Goal: Transaction & Acquisition: Purchase product/service

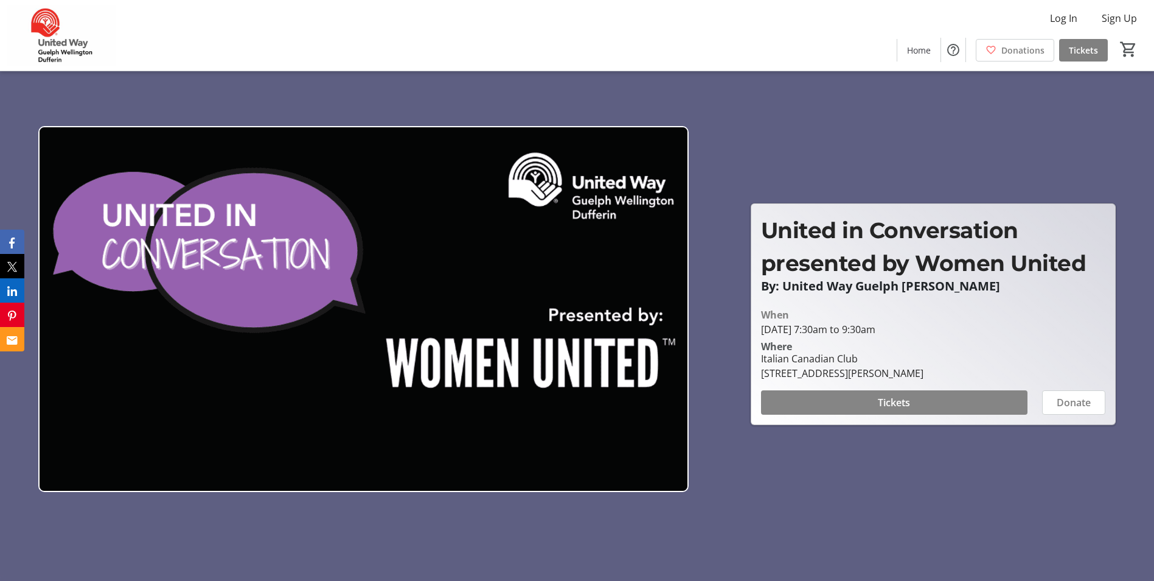
click at [843, 408] on span at bounding box center [894, 402] width 267 height 29
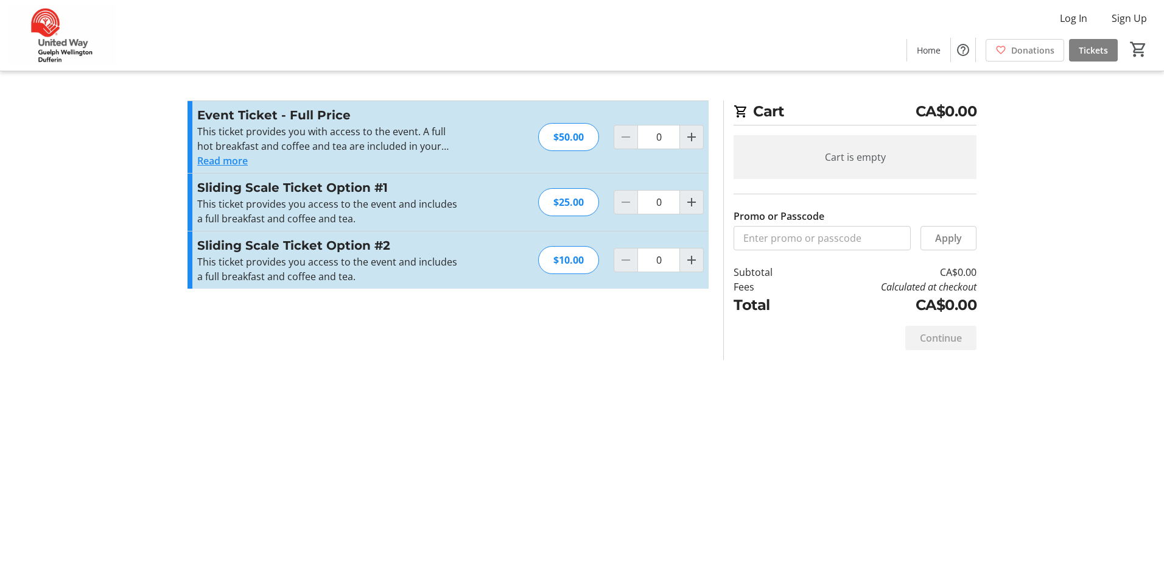
click at [226, 154] on button "Read more" at bounding box center [222, 160] width 51 height 15
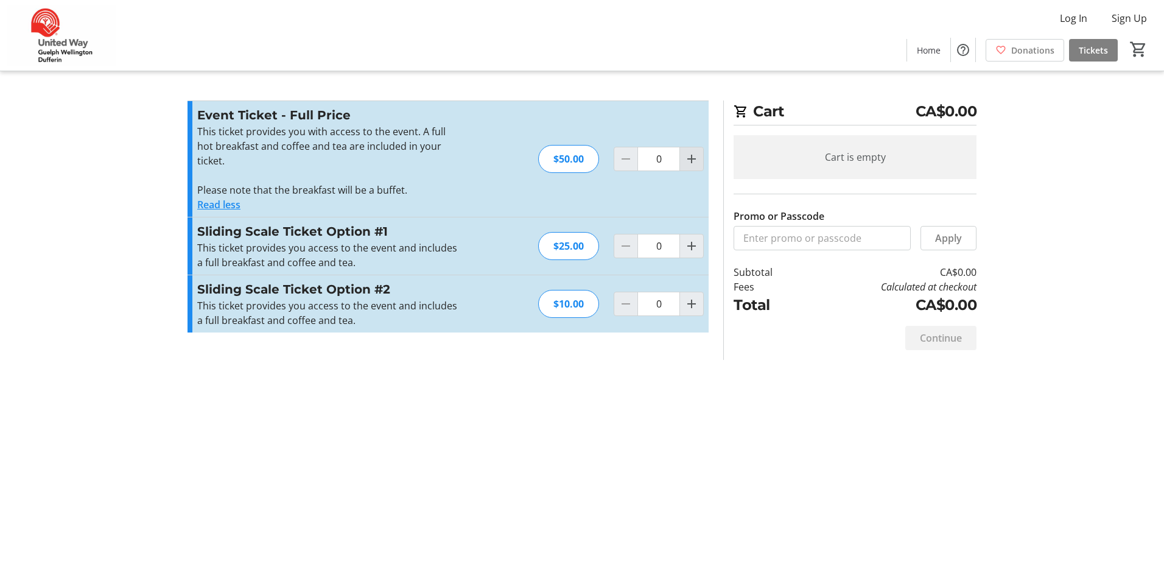
click at [688, 158] on mat-icon "Increment by one" at bounding box center [691, 159] width 15 height 15
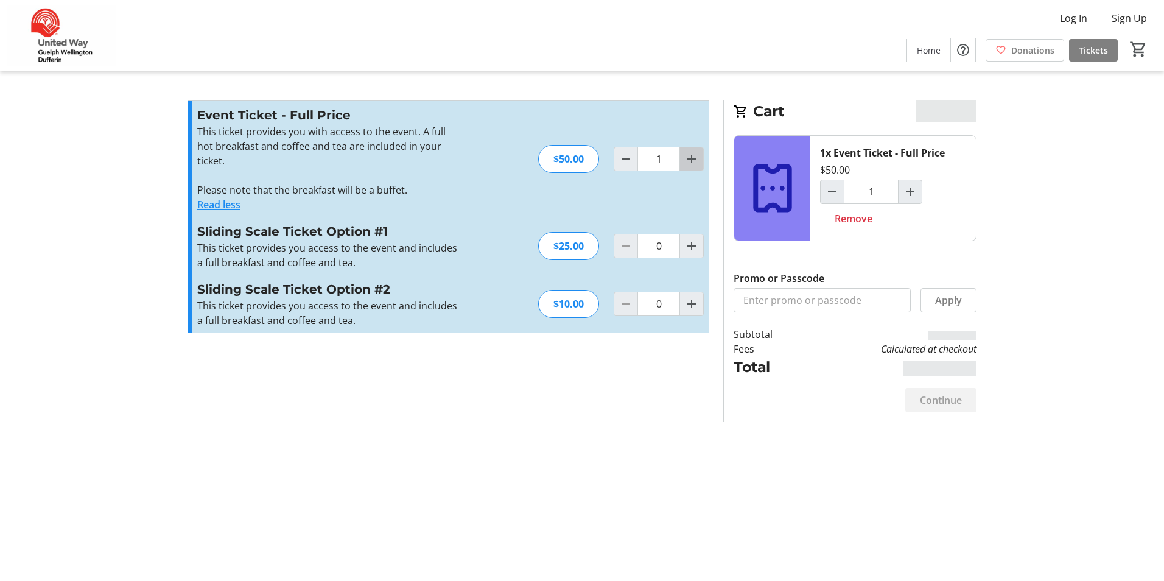
click at [688, 158] on mat-icon "Increment by one" at bounding box center [691, 159] width 15 height 15
type input "2"
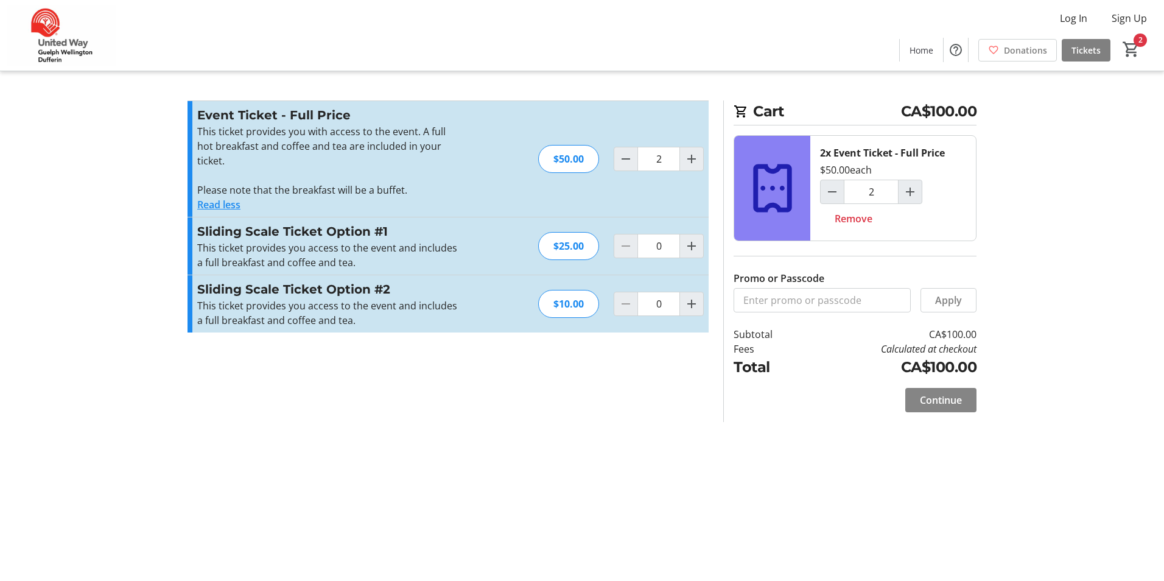
click at [940, 394] on span "Continue" at bounding box center [941, 400] width 42 height 15
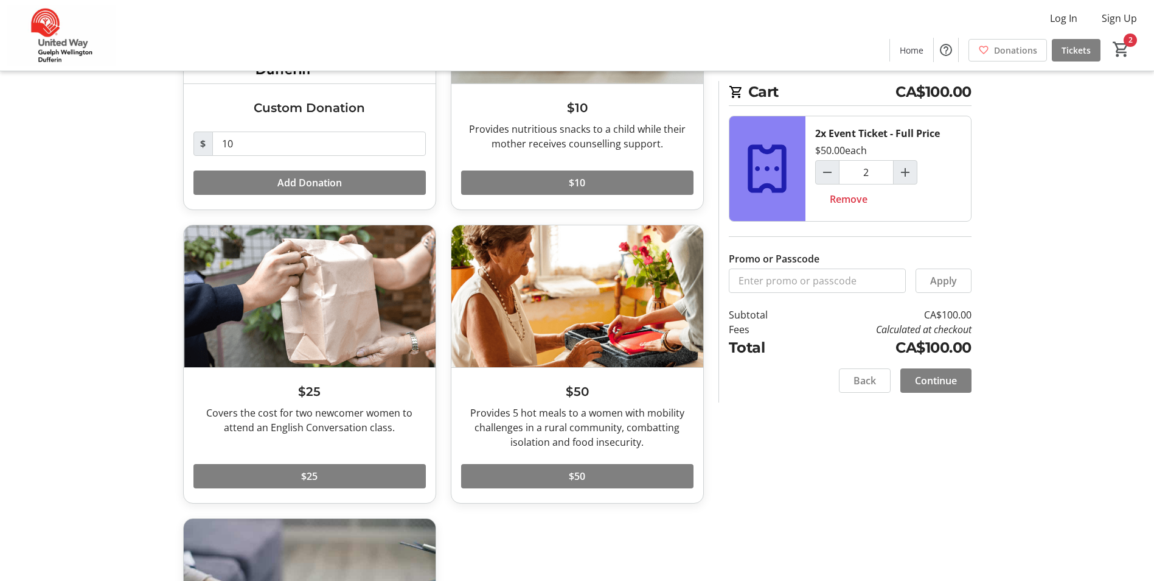
scroll to position [243, 0]
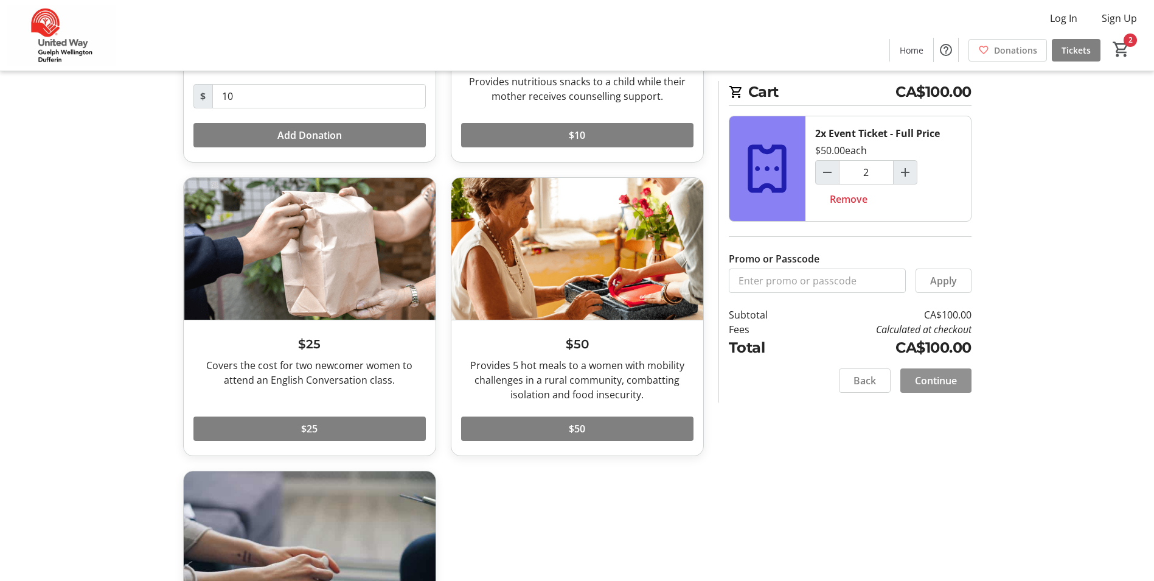
click at [941, 383] on span "Continue" at bounding box center [936, 380] width 42 height 15
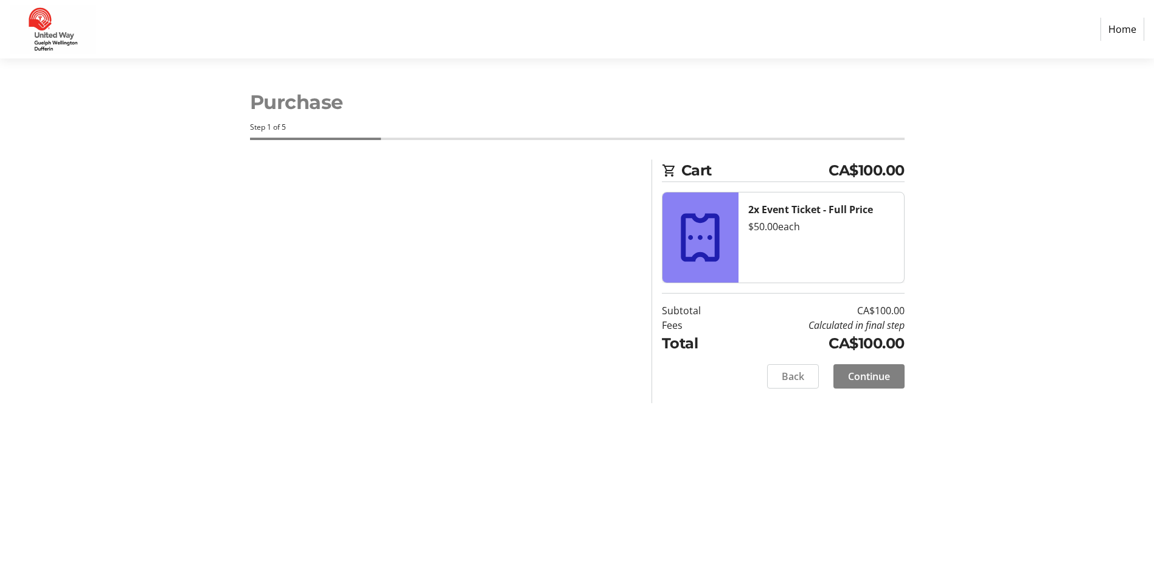
select select "CA"
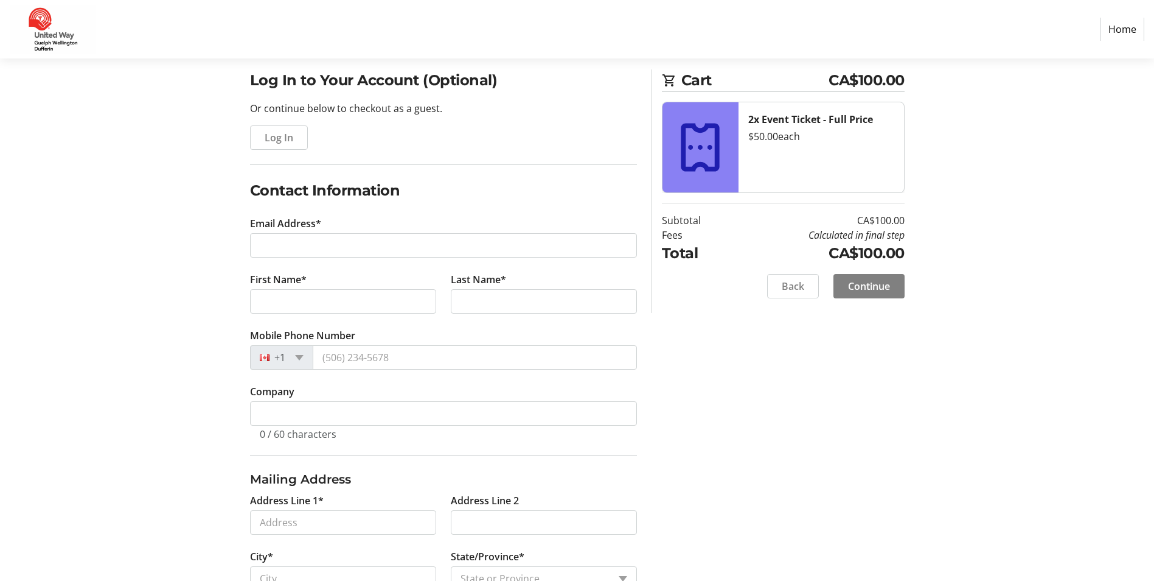
scroll to position [122, 0]
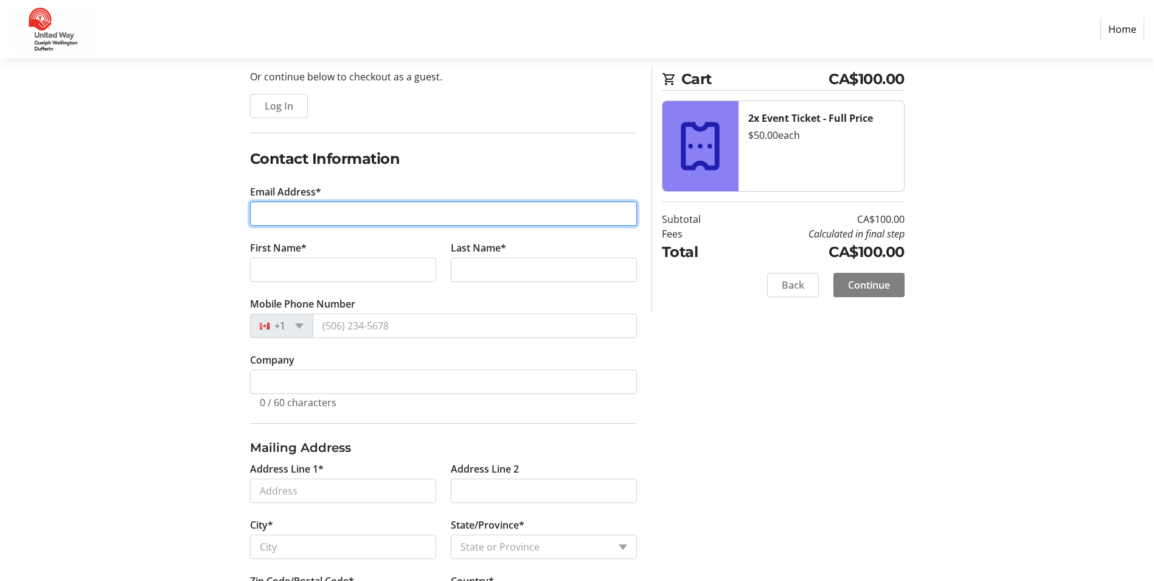
click at [389, 218] on input "Email Address*" at bounding box center [443, 213] width 387 height 24
type input "[PERSON_NAME][EMAIL_ADDRESS][DOMAIN_NAME]"
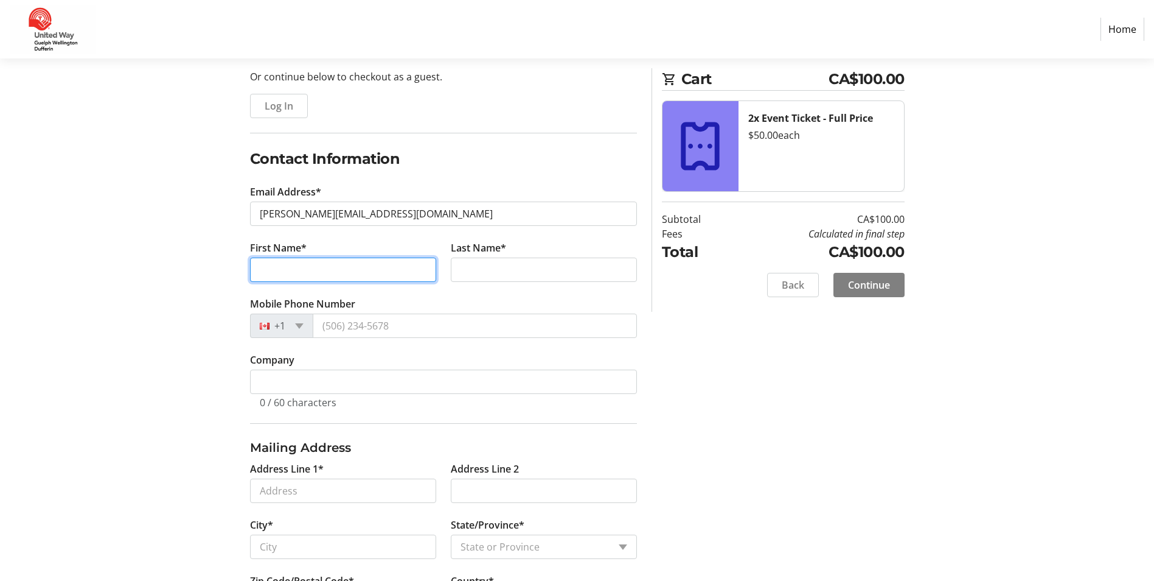
type input "[PERSON_NAME]"
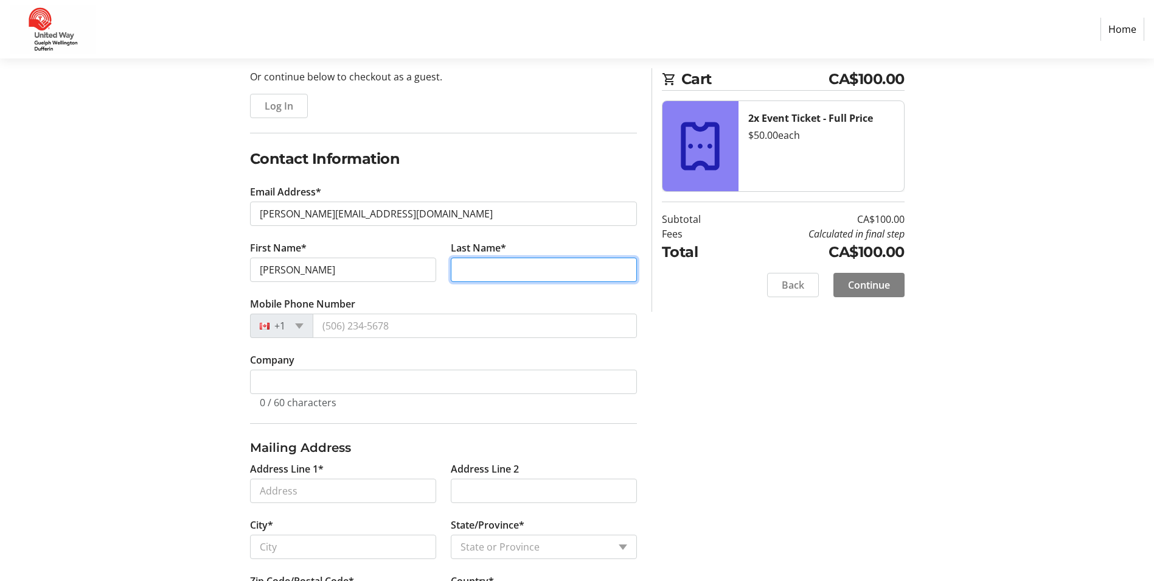
type input "train"
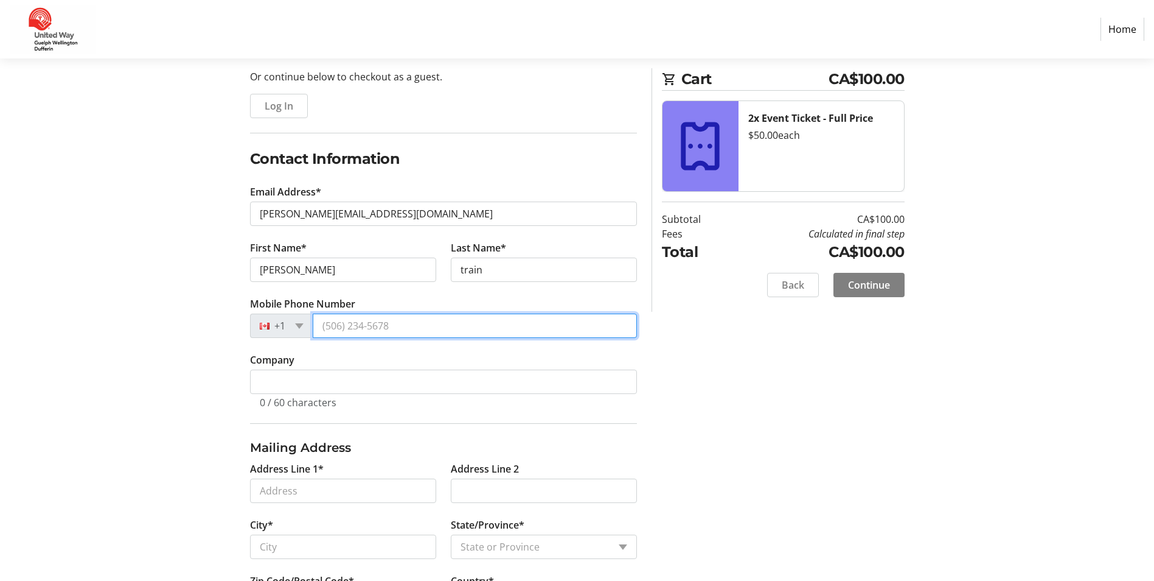
type input "[PHONE_NUMBER]"
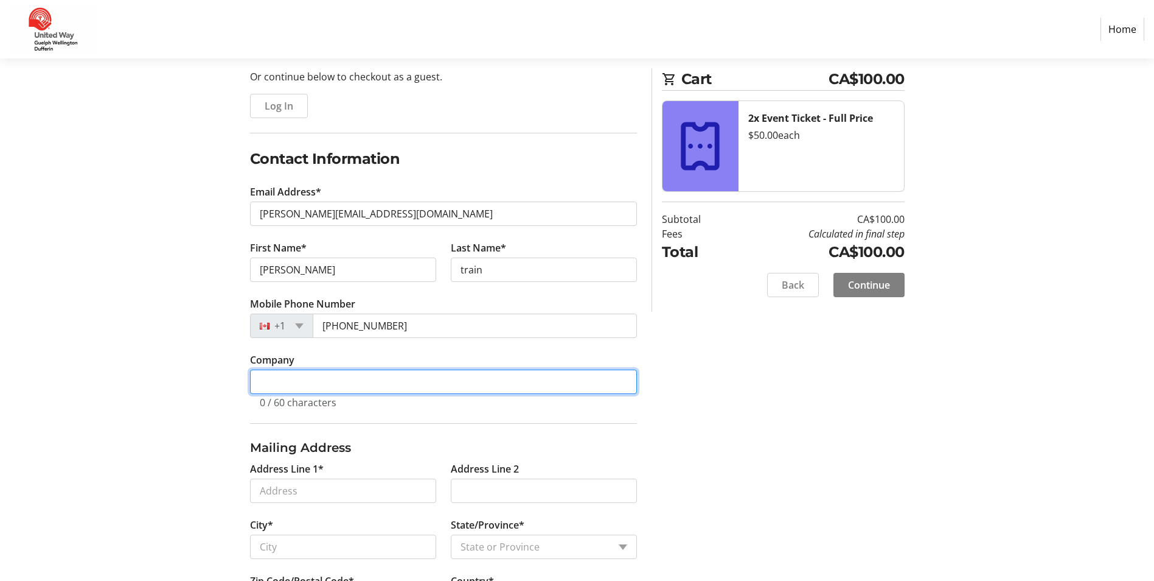
type input "Business Centre [GEOGRAPHIC_DATA] [GEOGRAPHIC_DATA]"
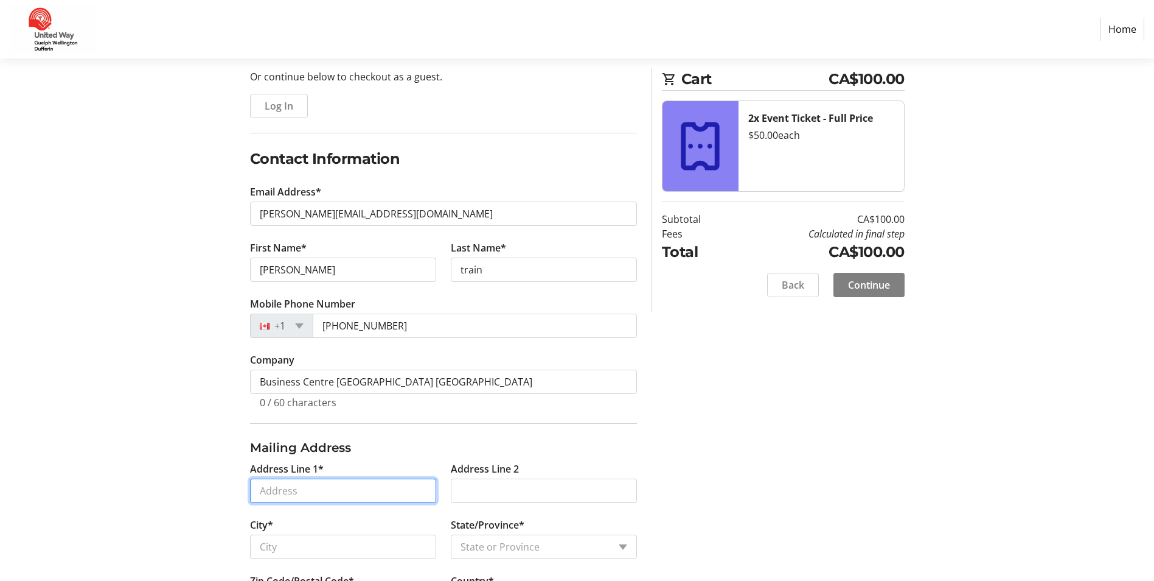
type input "[STREET_ADDRESS][PERSON_NAME]"
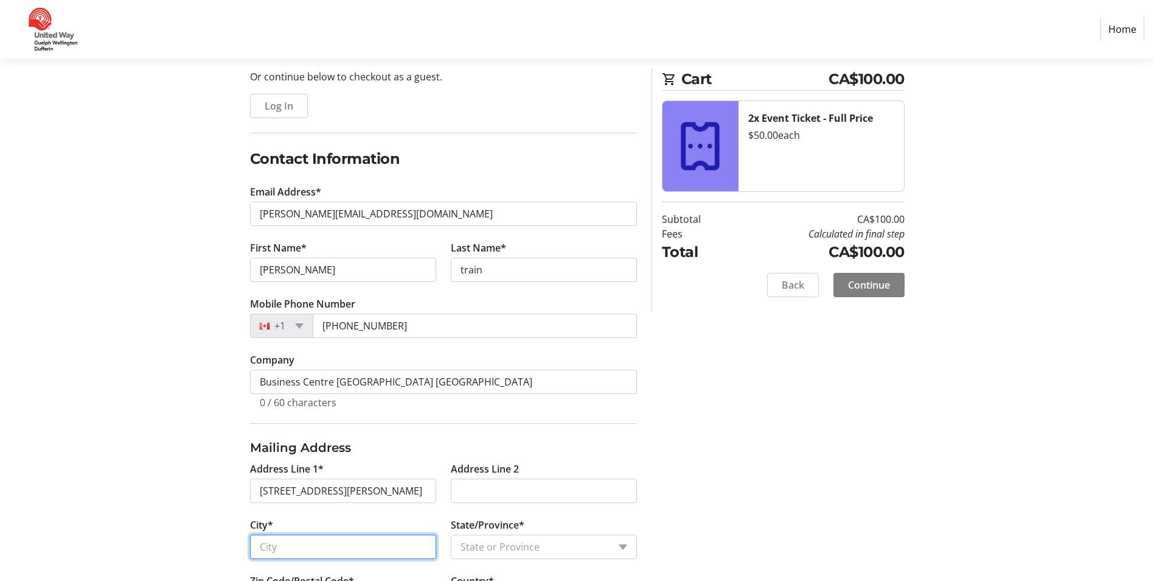
type input "Guelph"
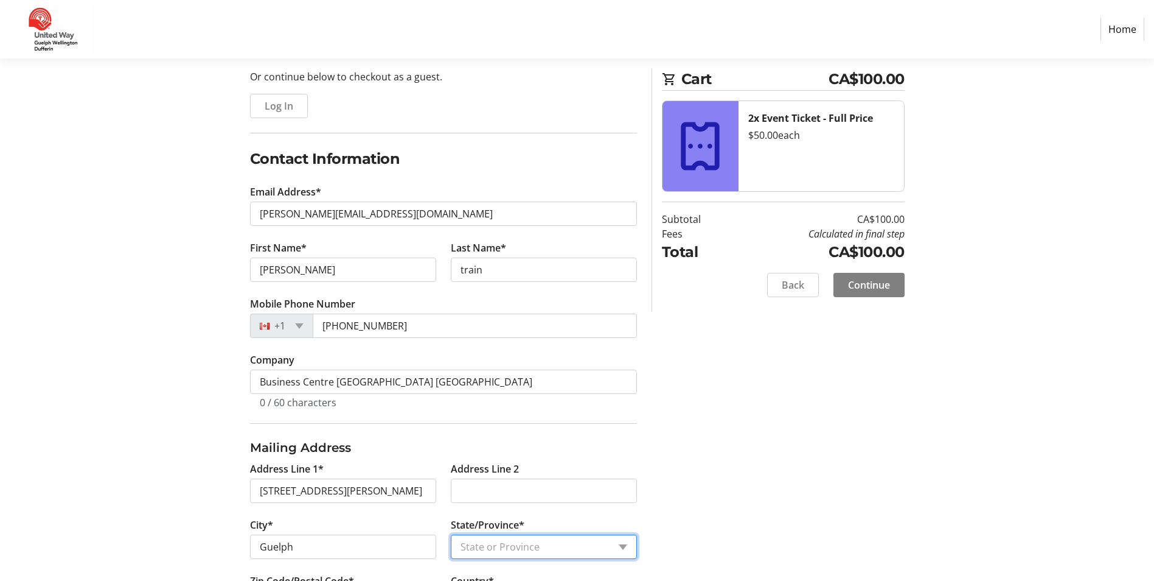
select select "ON"
type input "N1H3A1"
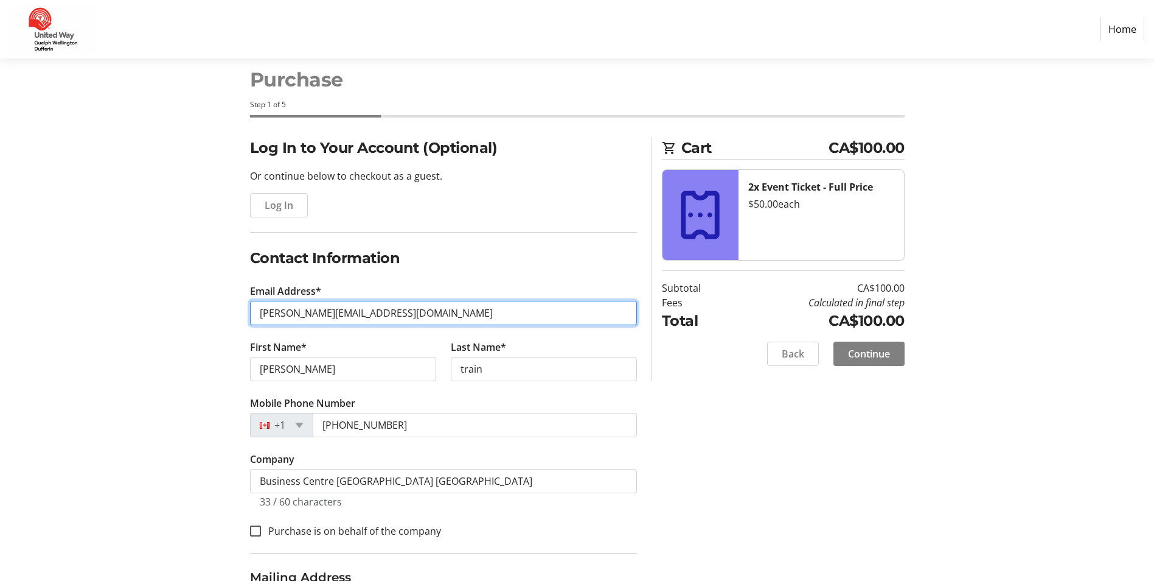
scroll to position [9, 0]
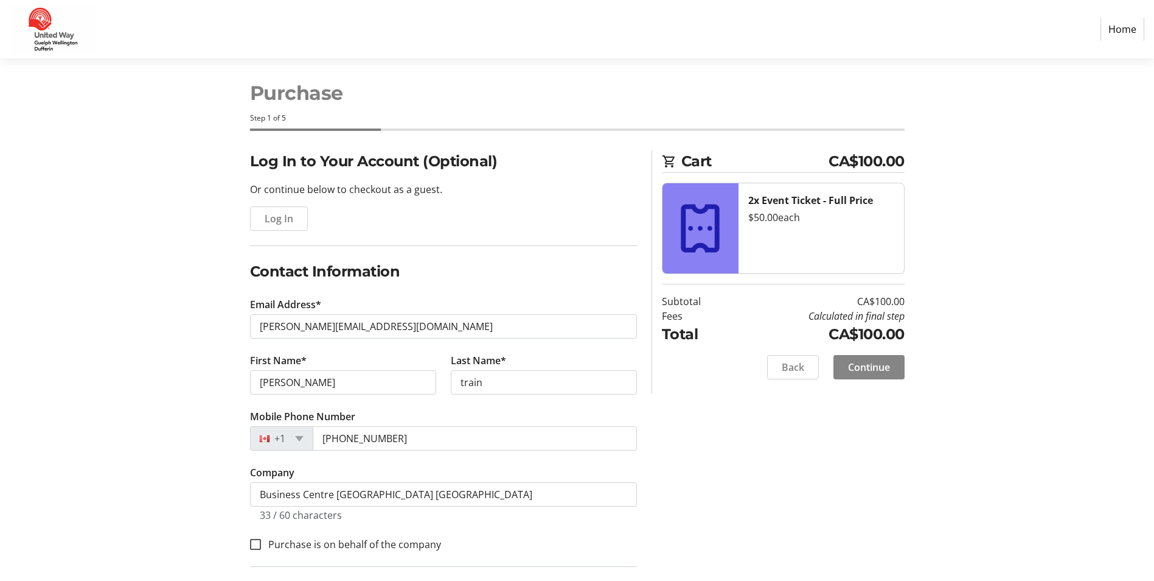
click at [871, 369] on span "Continue" at bounding box center [869, 367] width 42 height 15
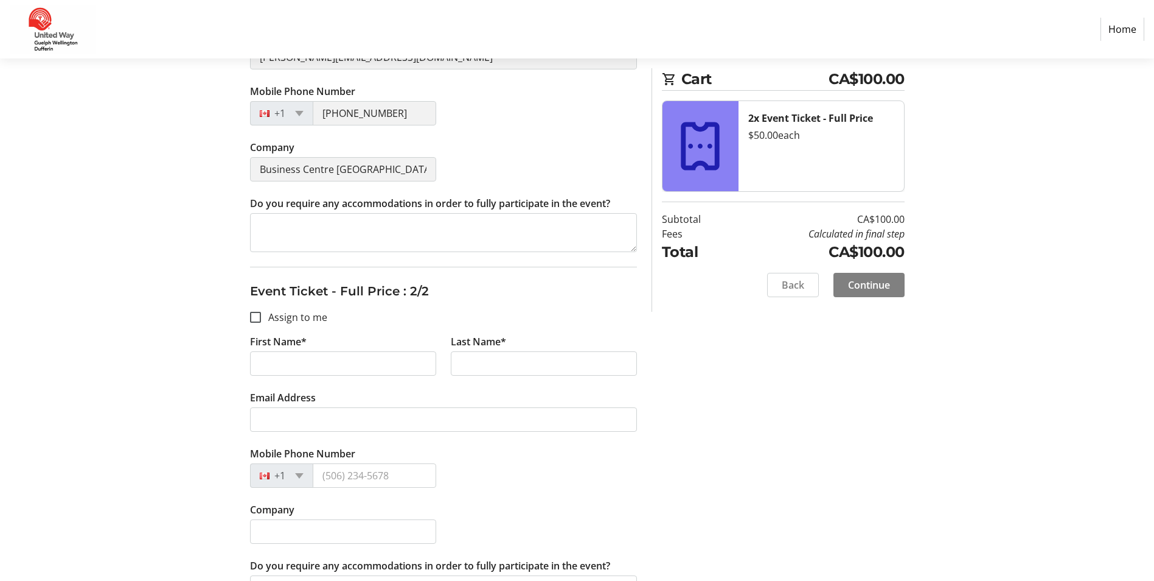
scroll to position [365, 0]
click at [352, 357] on input "First Name*" at bounding box center [343, 363] width 186 height 24
type input "Kristel"
type input "[PERSON_NAME]"
click at [287, 437] on tr-form-field "Email Address" at bounding box center [443, 417] width 387 height 56
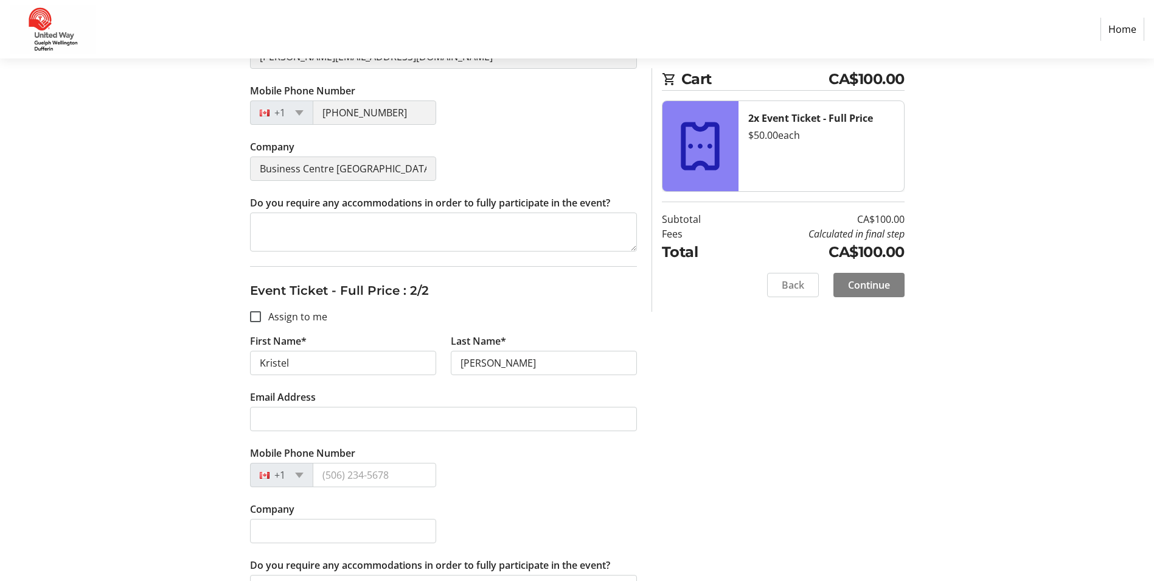
drag, startPoint x: 285, startPoint y: 430, endPoint x: 289, endPoint y: 423, distance: 8.2
click at [285, 427] on tr-form-field "Email Address" at bounding box center [443, 417] width 387 height 56
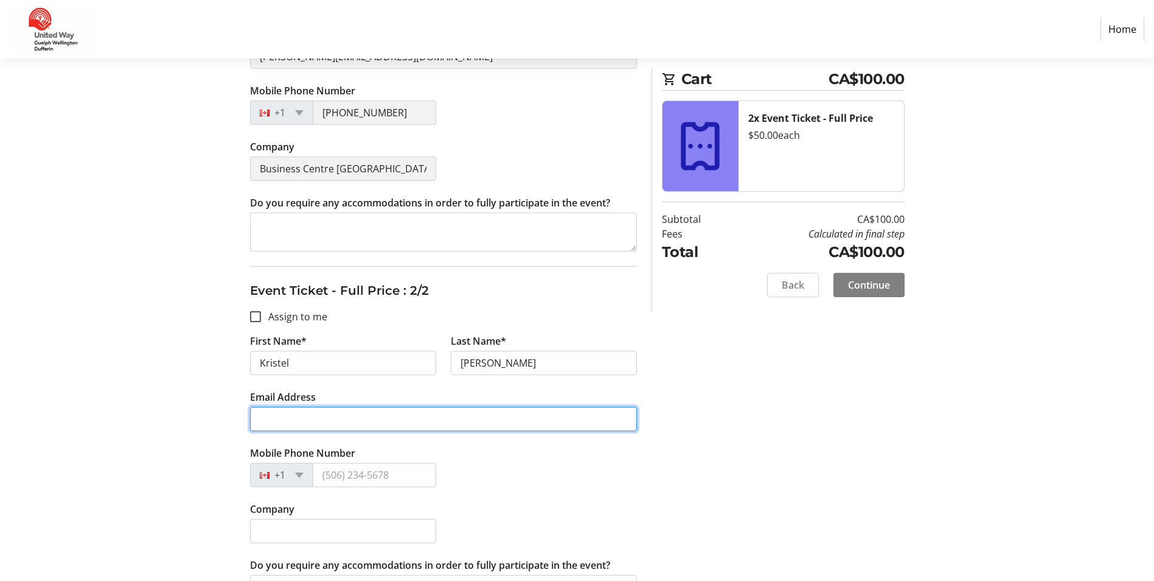
click at [291, 421] on input "Email Address" at bounding box center [443, 419] width 387 height 24
type input "[PERSON_NAME][EMAIL_ADDRESS][DOMAIN_NAME]"
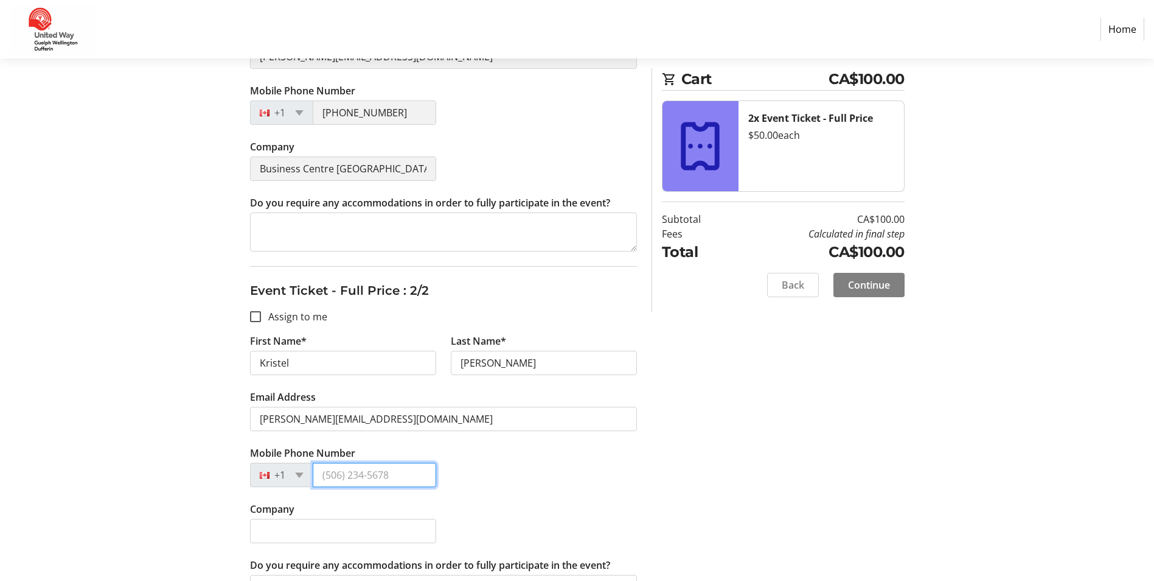
type input "[PHONE_NUMBER]"
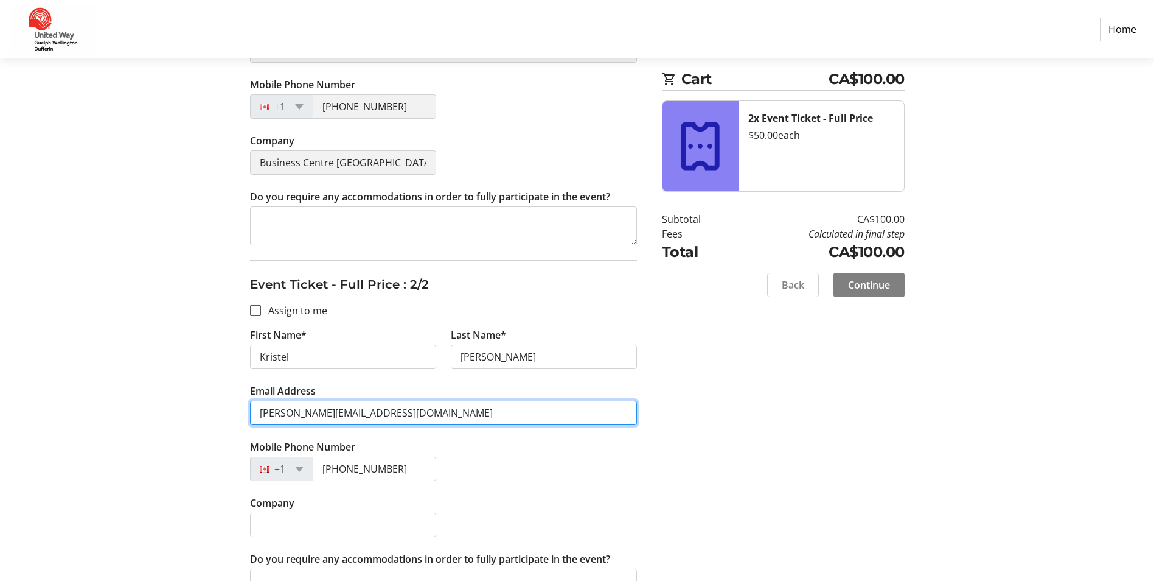
scroll to position [413, 0]
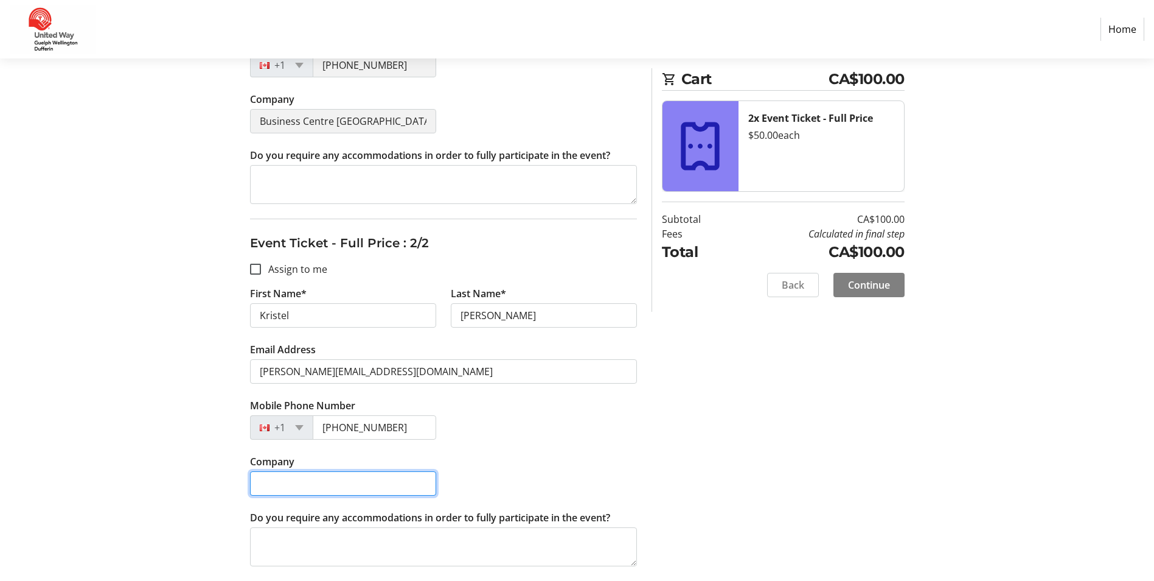
click at [396, 474] on input "Company" at bounding box center [343, 483] width 186 height 24
type input "Business Centre [GEOGRAPHIC_DATA] [GEOGRAPHIC_DATA]"
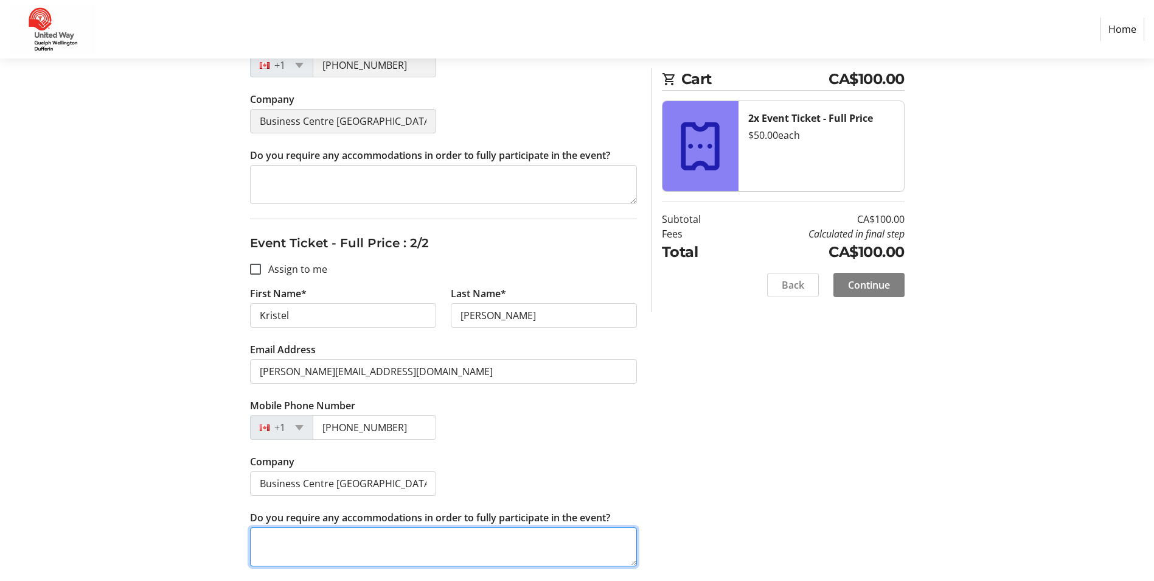
click at [365, 546] on textarea "Do you require any accommodations in order to fully participate in the event?" at bounding box center [443, 546] width 387 height 39
type textarea "none"
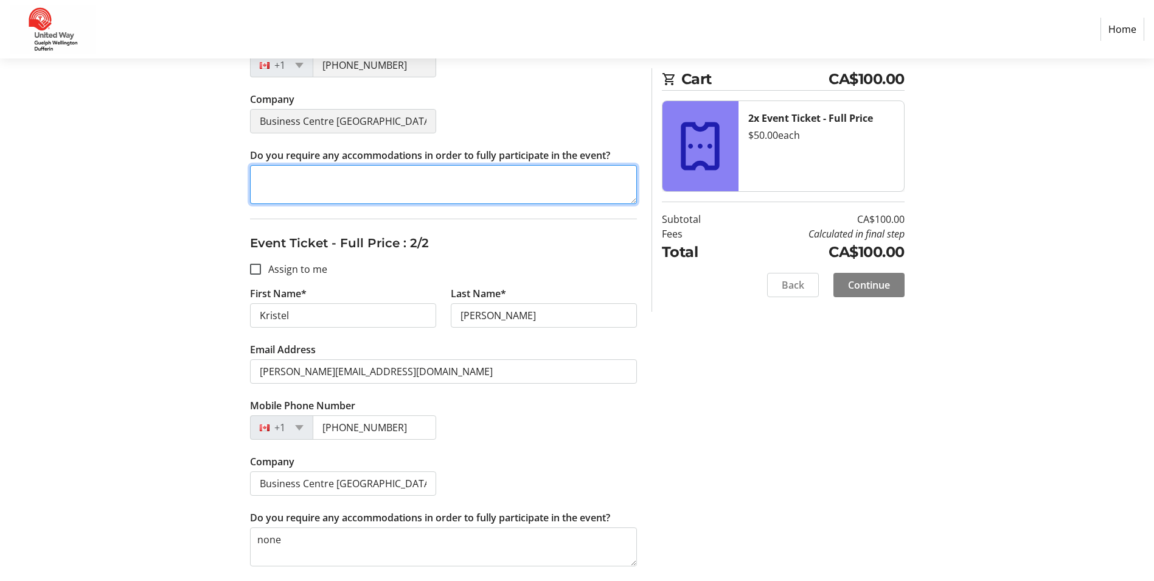
click at [301, 183] on textarea "Do you require any accommodations in order to fully participate in the event?" at bounding box center [443, 184] width 387 height 39
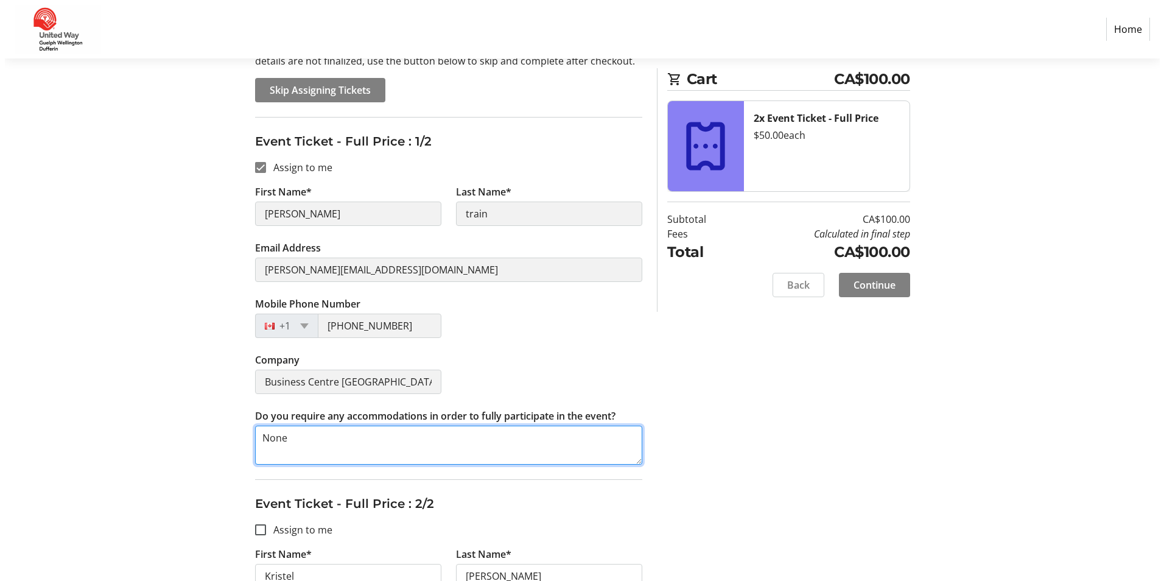
scroll to position [0, 0]
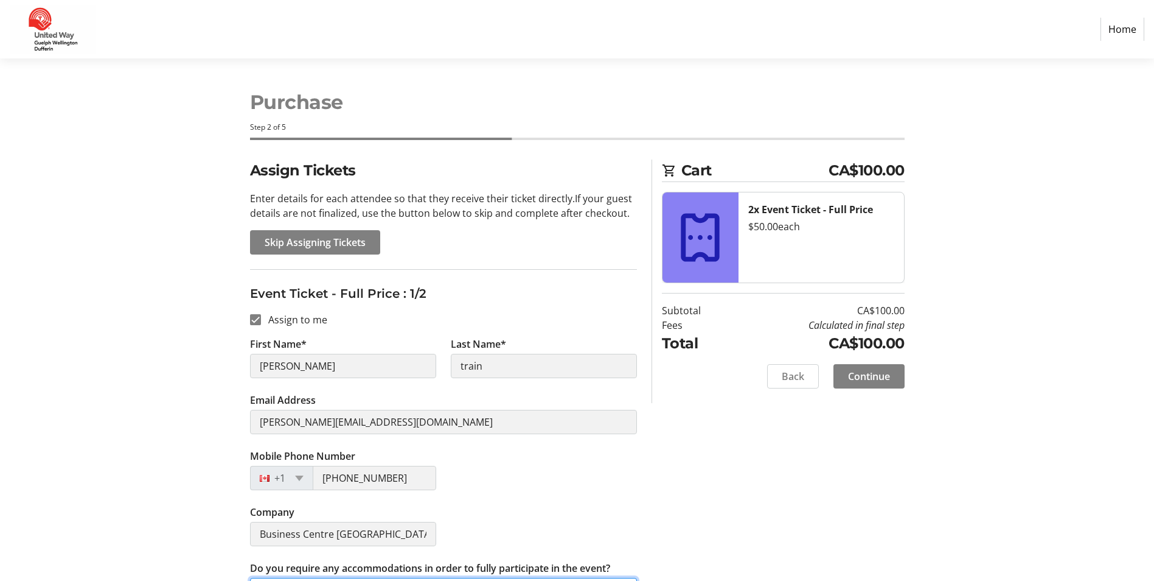
type textarea "None"
click at [226, 350] on div "Assign Tickets Enter details for each attendee so that they receive their ticke…" at bounding box center [577, 576] width 803 height 834
click at [879, 371] on span "Continue" at bounding box center [869, 376] width 42 height 15
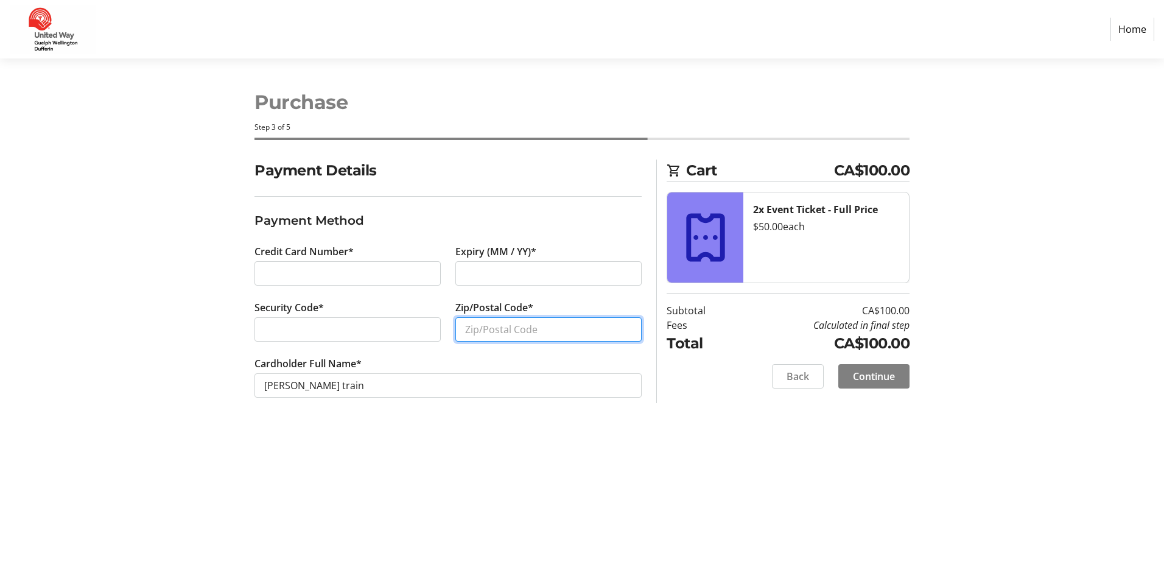
click at [506, 333] on input "Zip/Postal Code*" at bounding box center [548, 329] width 186 height 24
type input "N1A 3H1"
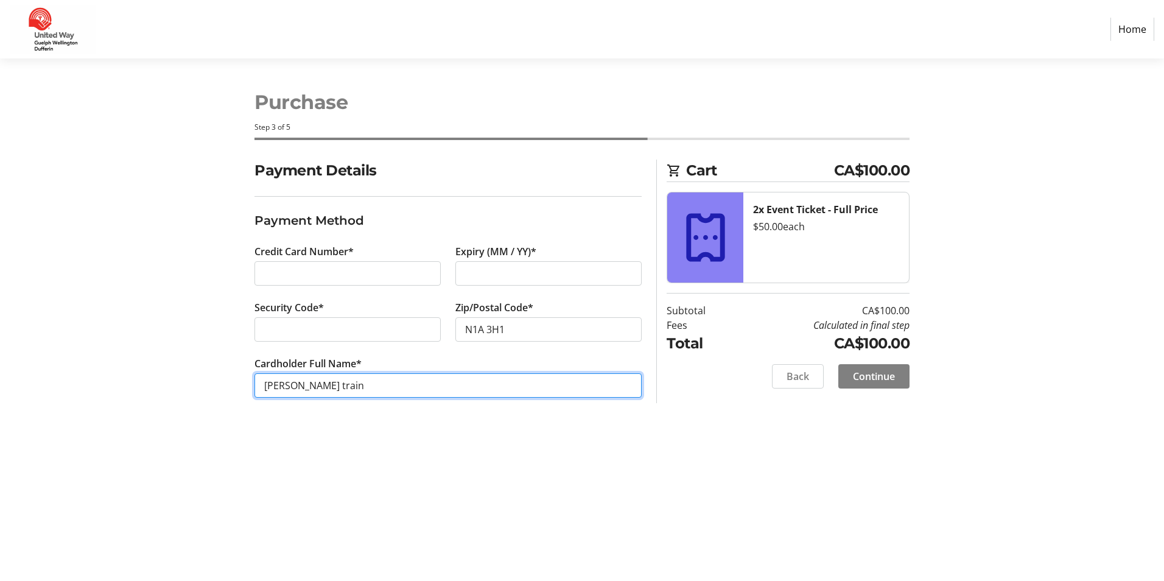
drag, startPoint x: 326, startPoint y: 383, endPoint x: 222, endPoint y: 376, distance: 104.3
click at [222, 376] on div "Payment Details Payment Method Credit Card Number* Expiry (MM / YY)* Security C…" at bounding box center [581, 292] width 803 height 267
type input "[PERSON_NAME]"
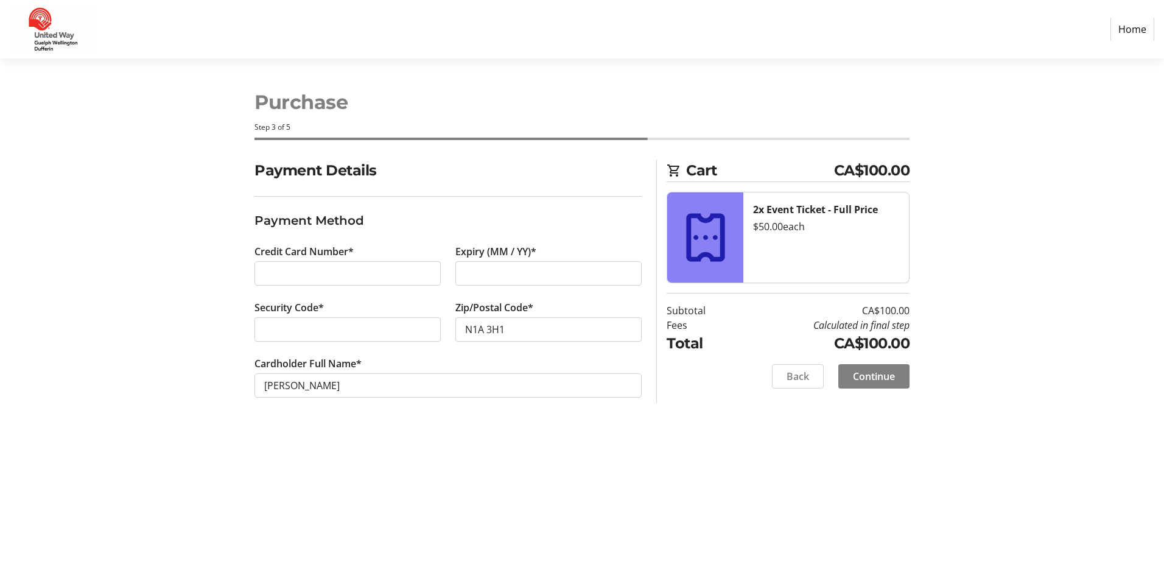
click at [675, 415] on div "Payment Details Payment Method Credit Card Number* Expiry (MM / YY)* Security C…" at bounding box center [581, 292] width 803 height 267
click at [858, 369] on span "Continue" at bounding box center [874, 376] width 42 height 15
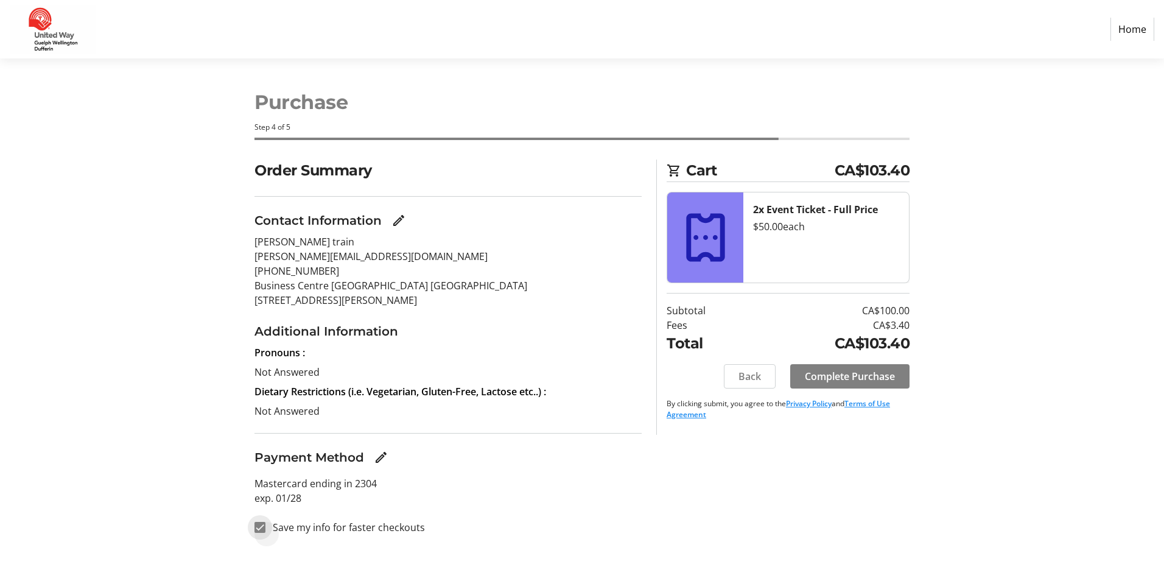
click at [261, 525] on input "Save my info for faster checkouts" at bounding box center [259, 527] width 11 height 11
checkbox input "false"
click at [842, 375] on span "Complete Purchase" at bounding box center [850, 376] width 90 height 15
